Goal: Transaction & Acquisition: Purchase product/service

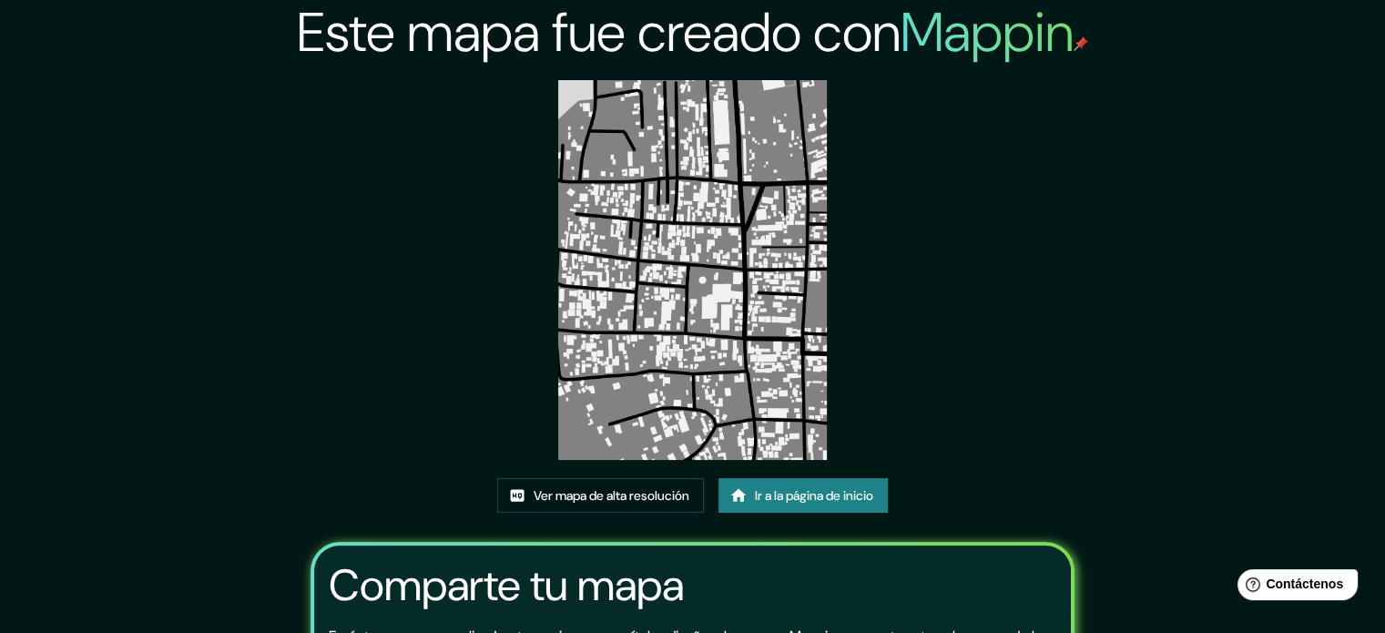
click at [709, 324] on img at bounding box center [692, 270] width 269 height 380
click at [759, 497] on font "Ir a la página de inicio" at bounding box center [814, 495] width 118 height 16
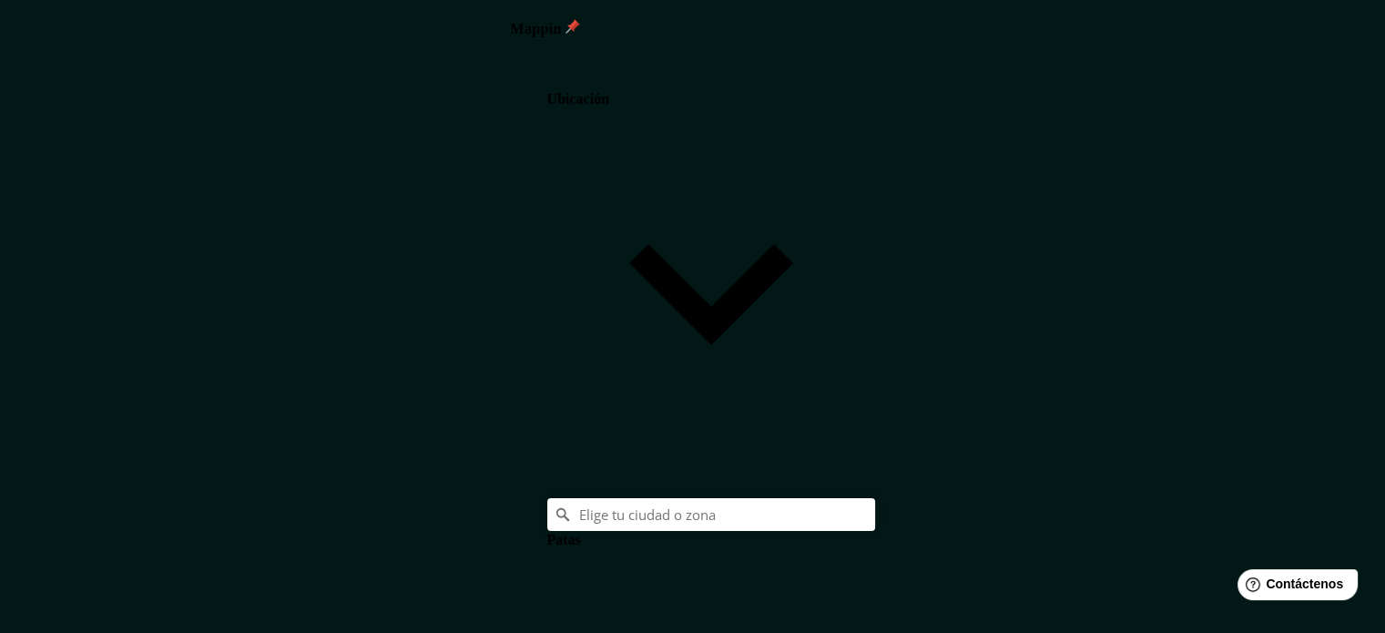
scroll to position [215, 0]
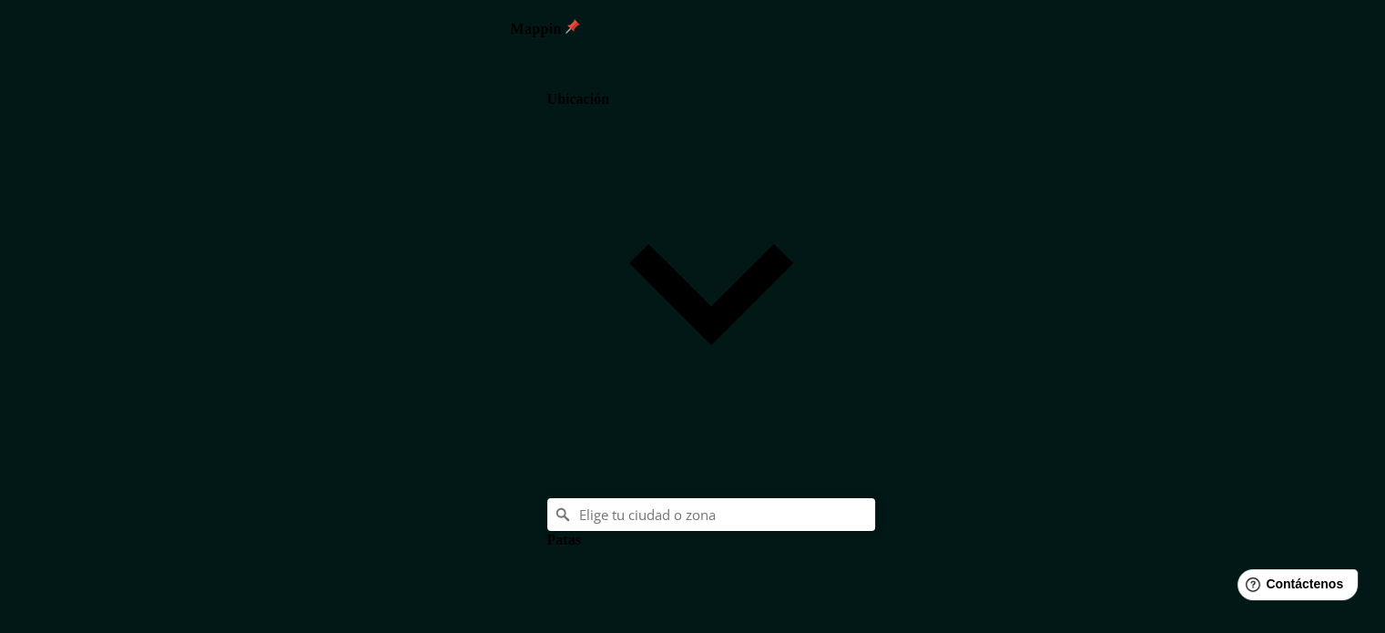
scroll to position [22, 0]
